Goal: Use online tool/utility: Utilize a website feature to perform a specific function

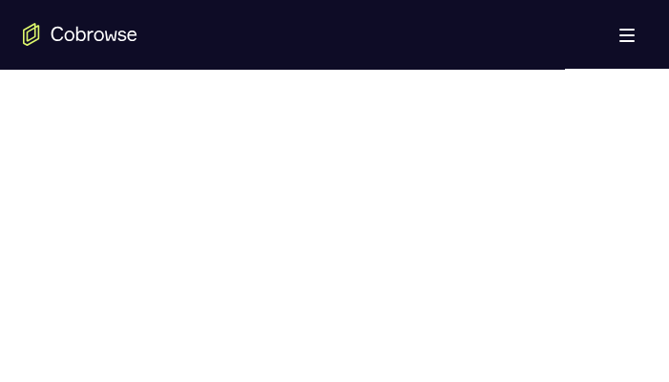
scroll to position [1240, 0]
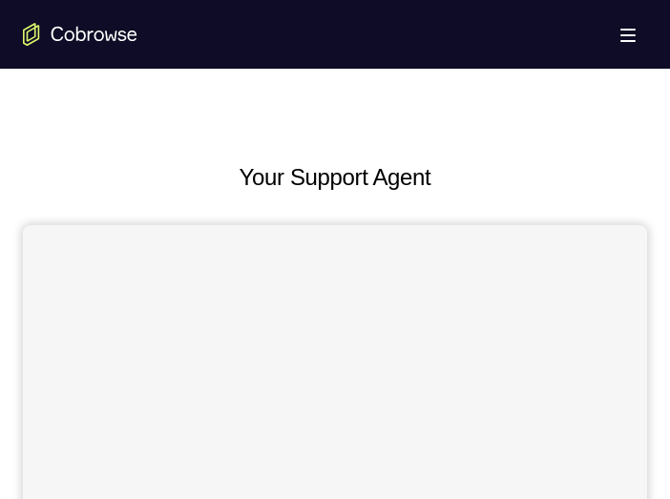
scroll to position [859, 0]
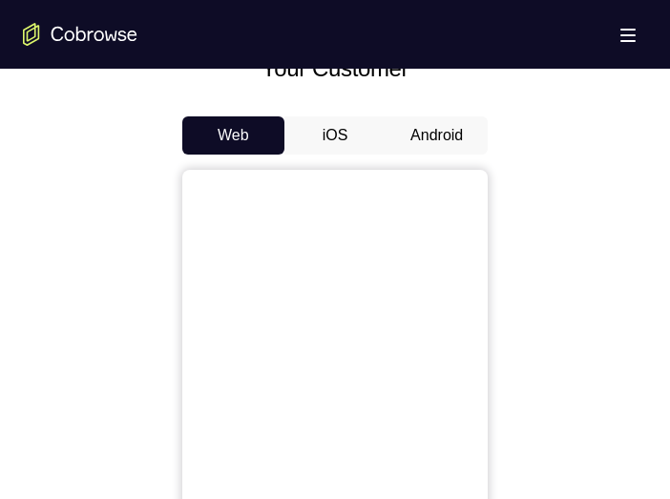
click at [417, 145] on button "Android" at bounding box center [437, 135] width 102 height 38
click at [424, 138] on button "Android" at bounding box center [437, 135] width 102 height 38
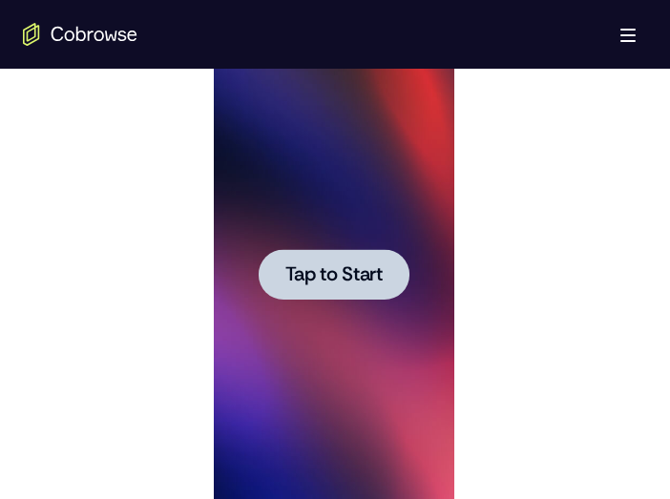
scroll to position [0, 0]
click at [317, 273] on span "Tap to Start" at bounding box center [332, 274] width 97 height 19
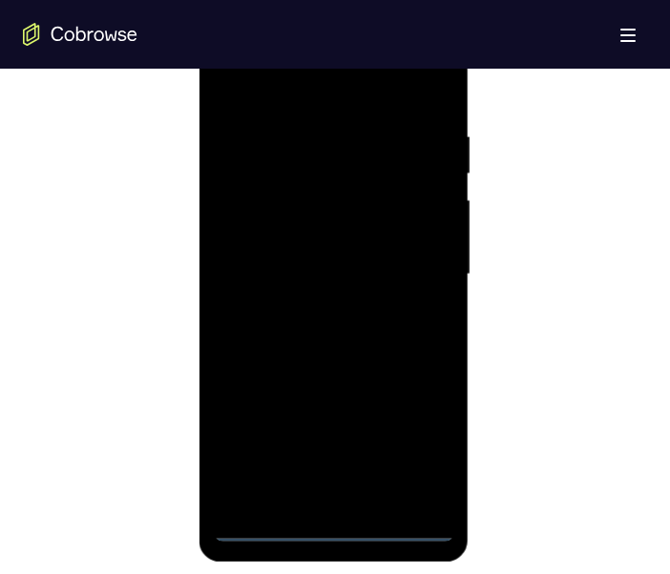
click at [328, 498] on div at bounding box center [333, 275] width 240 height 534
click at [422, 442] on div at bounding box center [333, 275] width 240 height 534
click at [291, 91] on div at bounding box center [333, 275] width 240 height 534
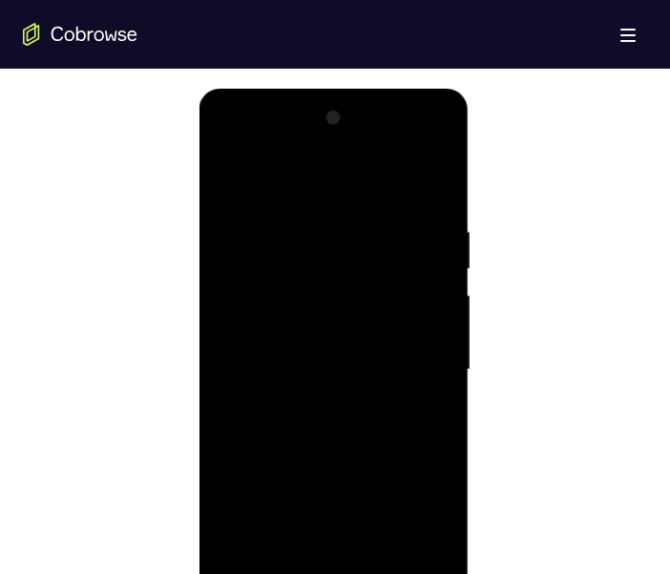
click at [408, 353] on div at bounding box center [333, 370] width 240 height 534
click at [316, 402] on div at bounding box center [333, 370] width 240 height 534
click at [339, 347] on div at bounding box center [333, 370] width 240 height 534
click at [373, 348] on div at bounding box center [333, 370] width 240 height 534
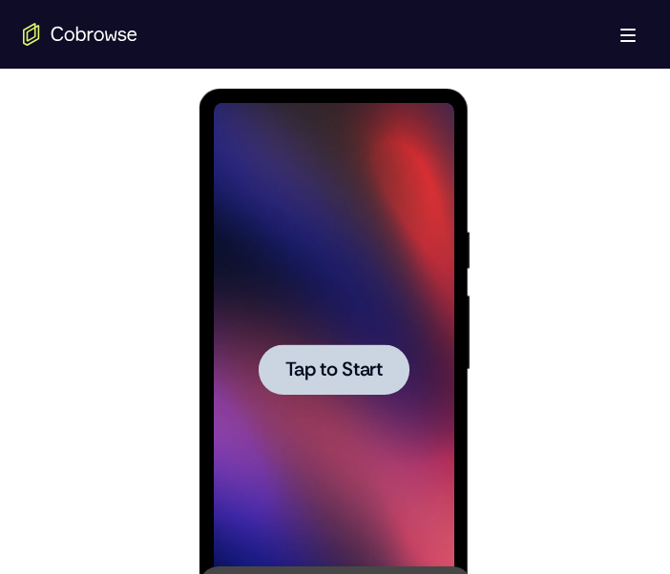
click at [362, 347] on div at bounding box center [333, 369] width 151 height 51
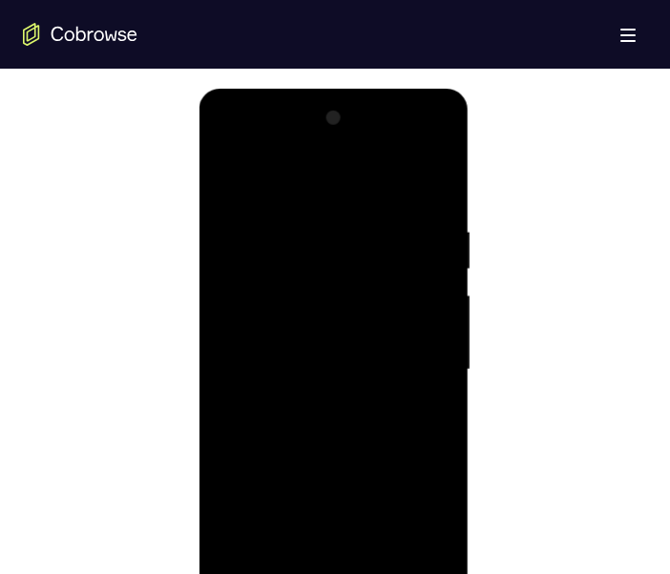
scroll to position [1050, 0]
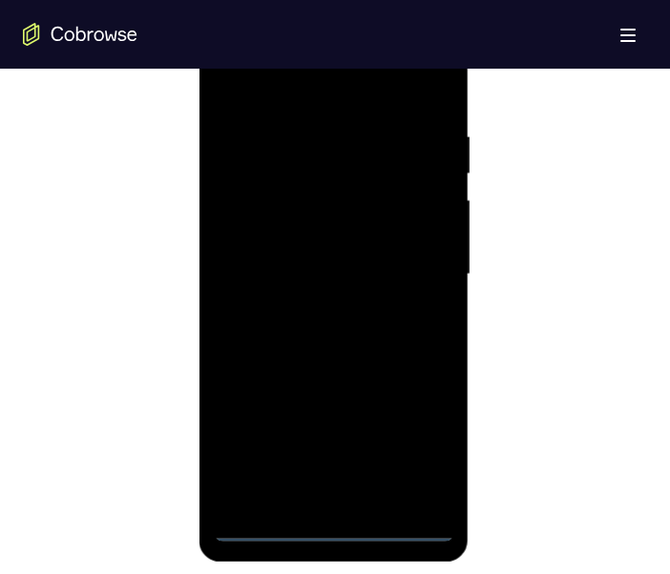
click at [329, 498] on div at bounding box center [333, 275] width 240 height 534
click at [412, 442] on div at bounding box center [333, 275] width 240 height 534
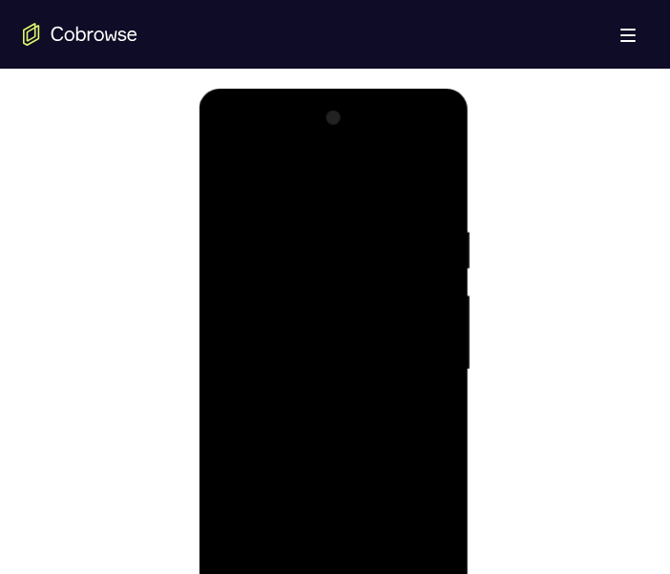
click at [269, 180] on div at bounding box center [333, 370] width 240 height 534
click at [412, 357] on div at bounding box center [333, 370] width 240 height 534
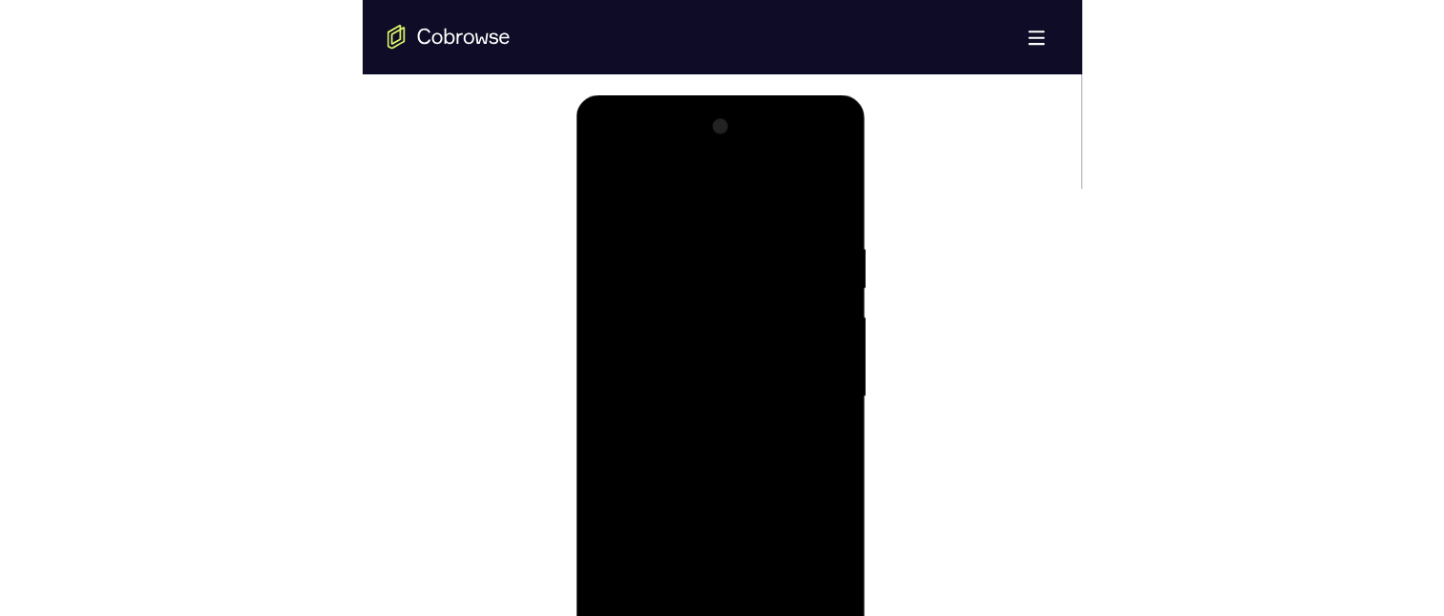
scroll to position [1050, 0]
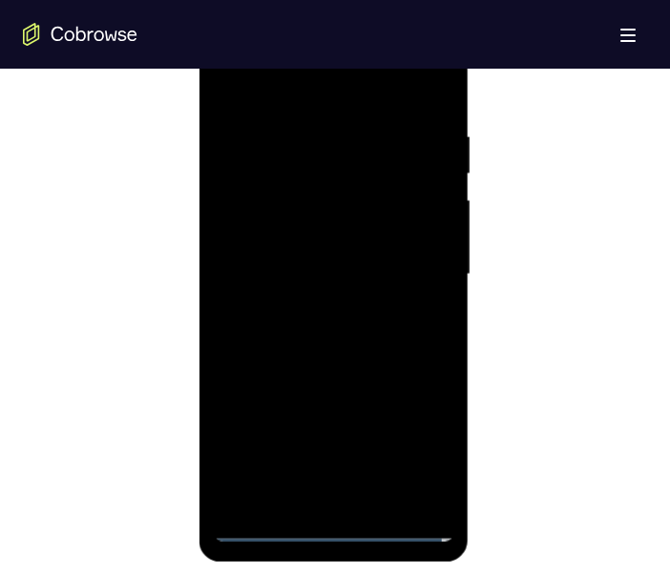
click at [309, 498] on div at bounding box center [333, 275] width 240 height 534
click at [345, 254] on div at bounding box center [333, 275] width 240 height 534
click at [328, 233] on div at bounding box center [333, 275] width 240 height 534
click at [416, 273] on div at bounding box center [333, 275] width 240 height 534
click at [351, 344] on div at bounding box center [333, 275] width 240 height 534
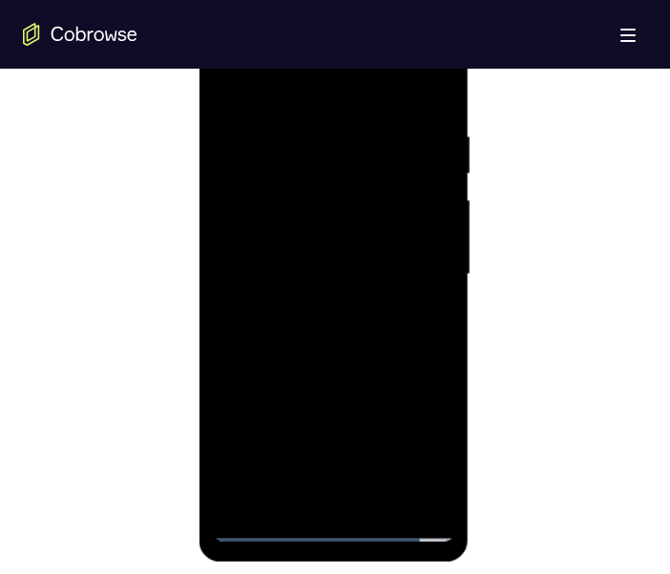
click at [328, 317] on div at bounding box center [333, 275] width 240 height 534
click at [346, 342] on div at bounding box center [333, 275] width 240 height 534
click at [494, 498] on div at bounding box center [335, 272] width 624 height 587
click at [344, 271] on div at bounding box center [333, 275] width 240 height 534
click at [281, 332] on div at bounding box center [333, 275] width 240 height 534
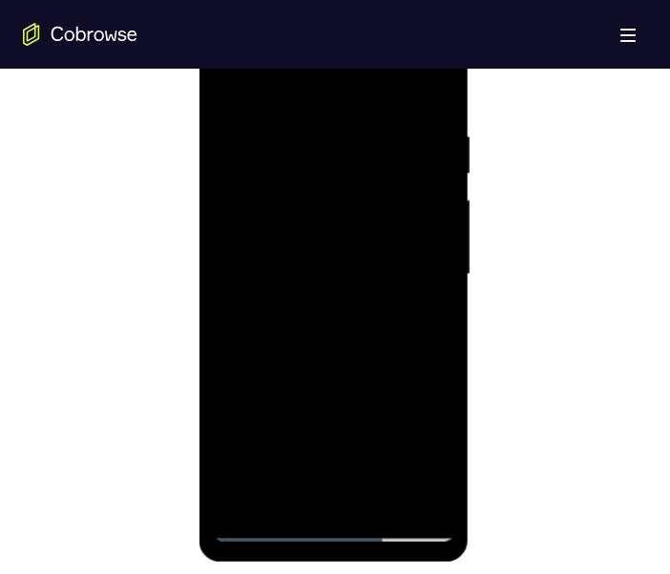
click at [313, 338] on div at bounding box center [333, 275] width 240 height 534
click at [406, 335] on div at bounding box center [333, 275] width 240 height 534
click at [336, 321] on div at bounding box center [333, 275] width 240 height 534
click at [322, 263] on div at bounding box center [333, 275] width 240 height 534
click at [264, 498] on div at bounding box center [333, 275] width 240 height 534
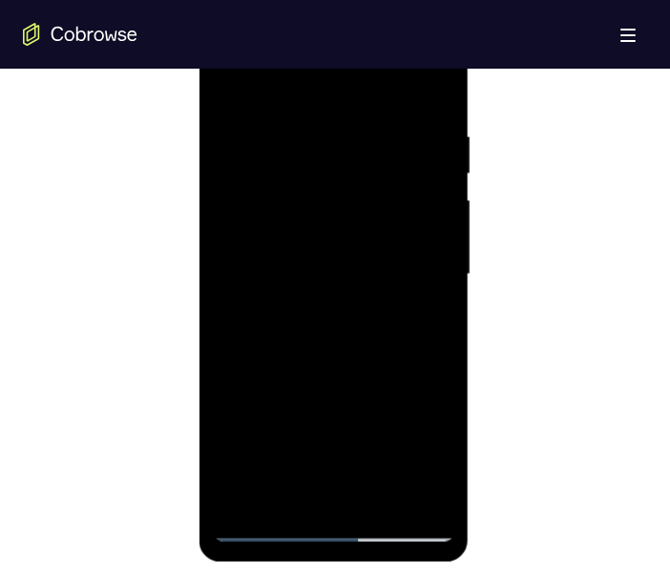
click at [328, 340] on div at bounding box center [333, 275] width 240 height 534
click at [425, 262] on div at bounding box center [333, 275] width 240 height 534
drag, startPoint x: 511, startPoint y: 538, endPoint x: 143, endPoint y: 287, distance: 444.9
click at [511, 498] on div at bounding box center [335, 272] width 624 height 587
drag, startPoint x: 557, startPoint y: 528, endPoint x: 514, endPoint y: 519, distance: 43.8
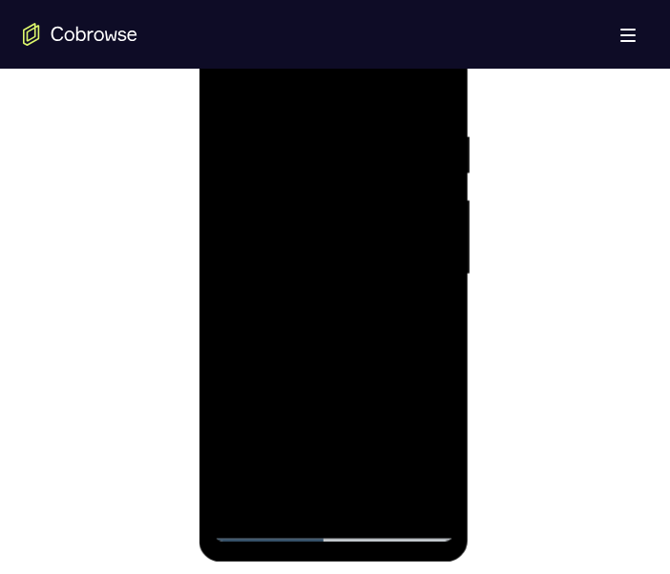
click at [557, 498] on div at bounding box center [335, 272] width 624 height 587
click at [405, 321] on div at bounding box center [333, 275] width 240 height 534
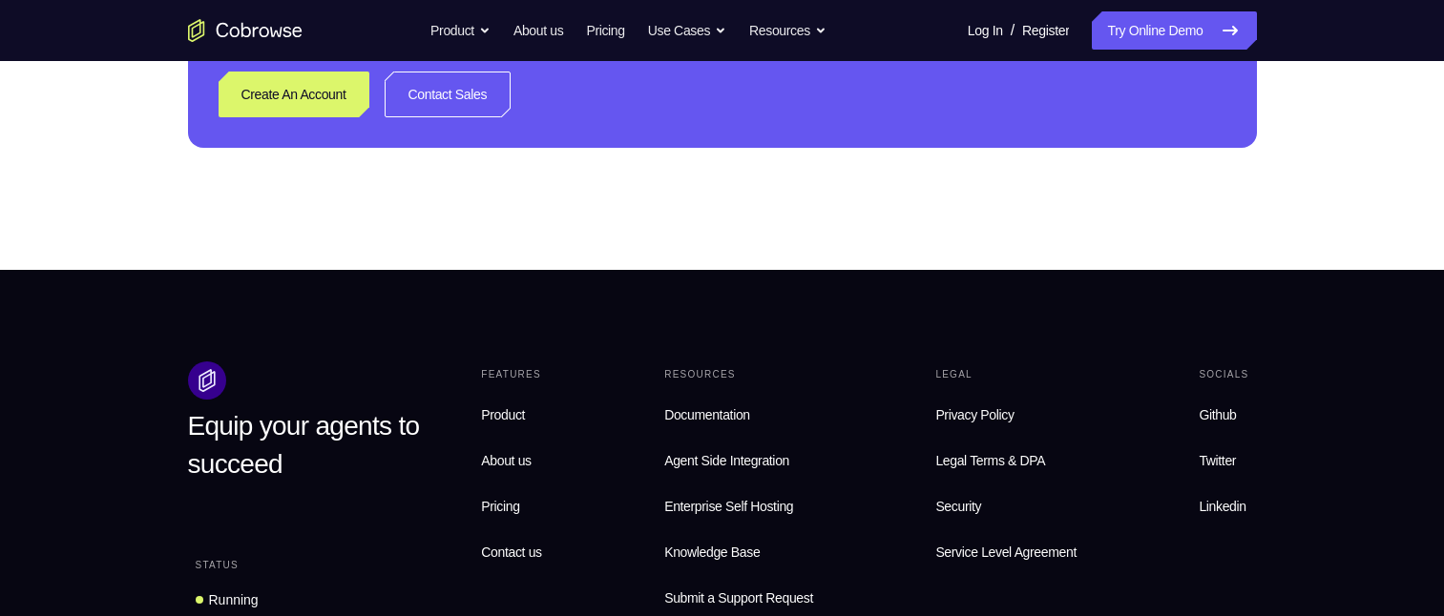
scroll to position [668, 0]
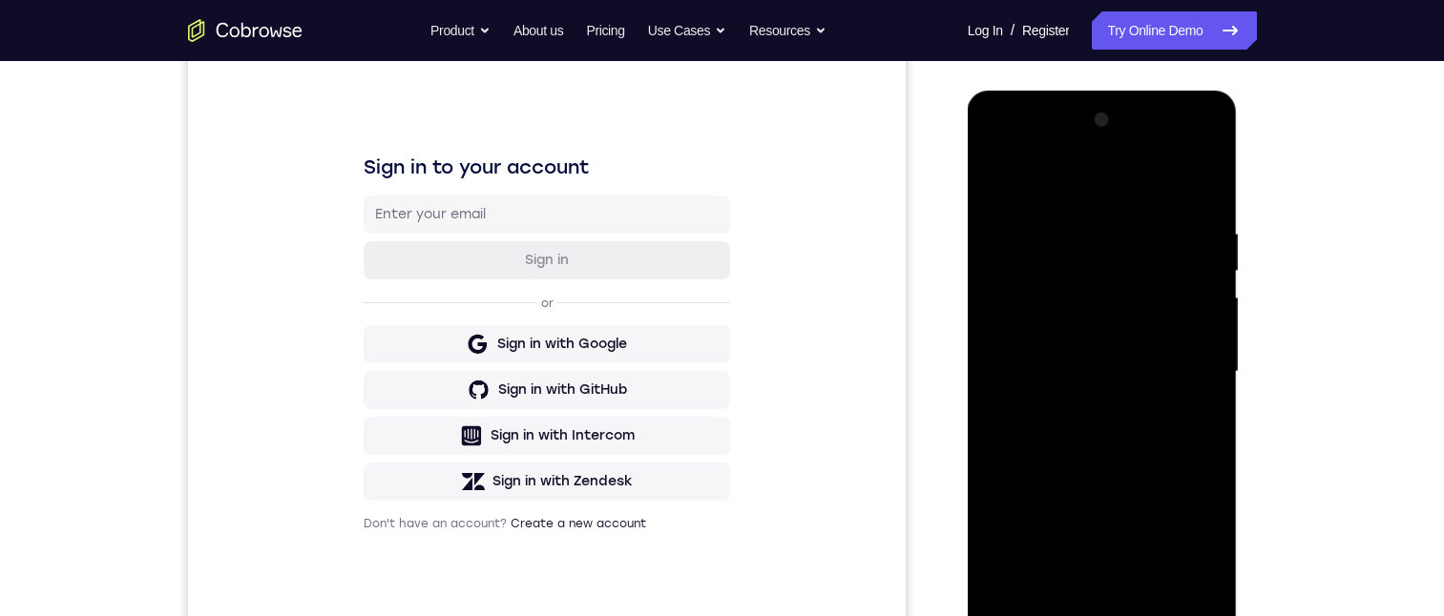
scroll to position [286, 0]
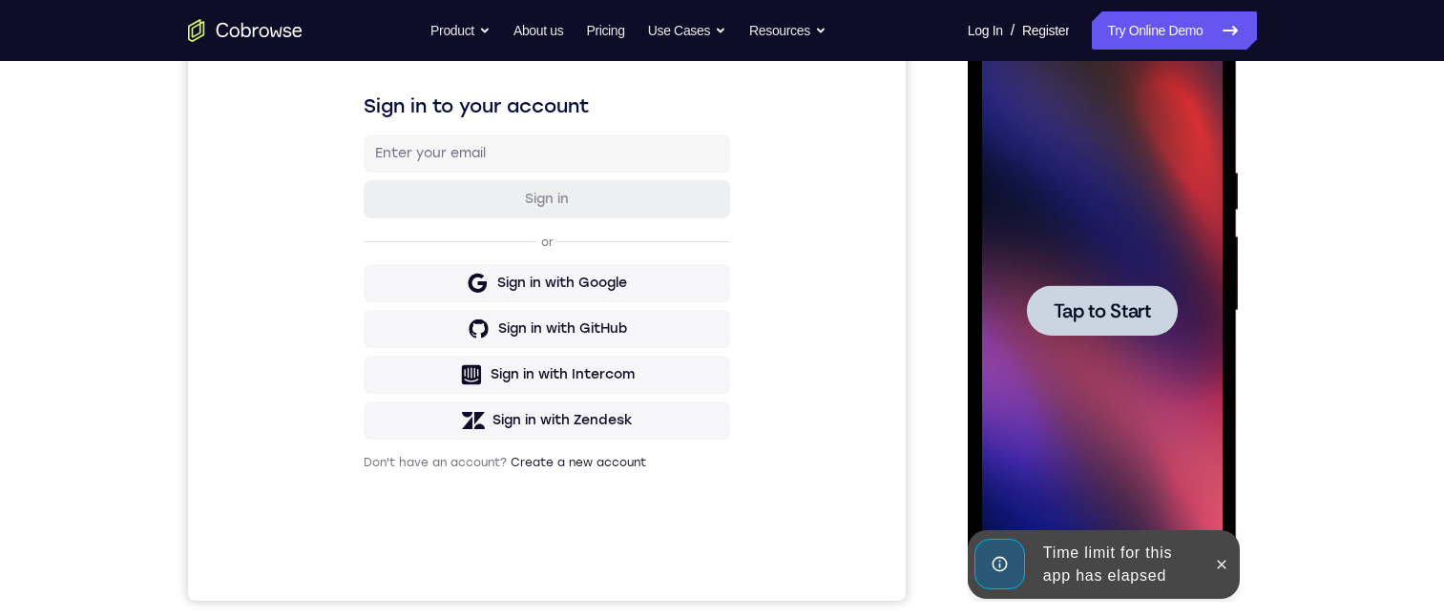
drag, startPoint x: 1248, startPoint y: 222, endPoint x: 271, endPoint y: 196, distance: 977.5
click at [669, 222] on div at bounding box center [1103, 308] width 305 height 587
